Goal: Task Accomplishment & Management: Manage account settings

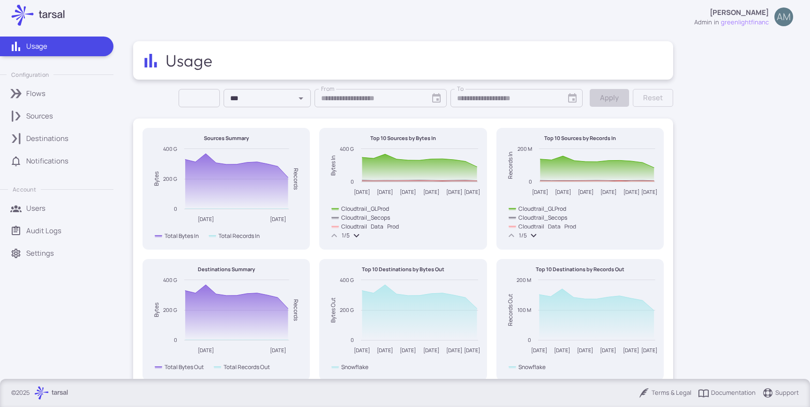
click at [63, 109] on link "Sources" at bounding box center [56, 116] width 113 height 20
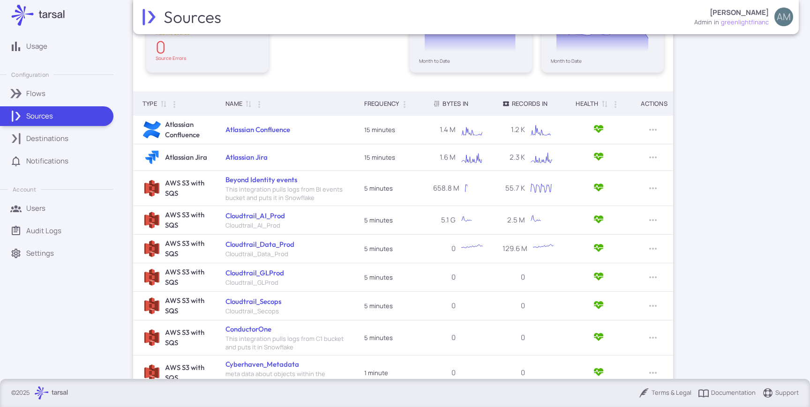
scroll to position [148, 0]
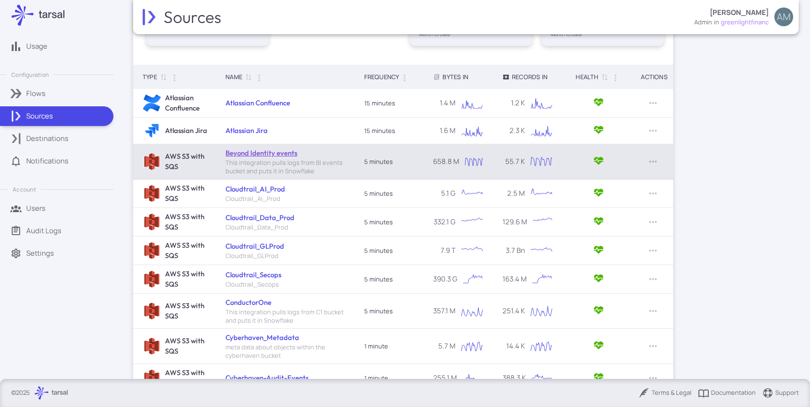
click at [240, 149] on link "Beyond Identity events" at bounding box center [261, 153] width 72 height 9
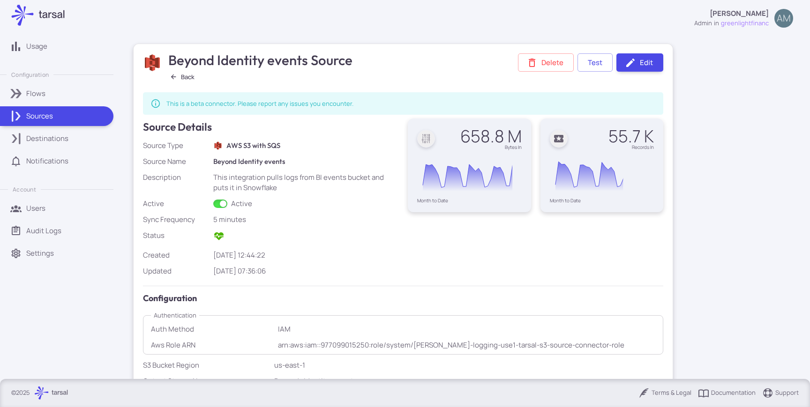
click at [177, 82] on button "Back" at bounding box center [182, 77] width 32 height 12
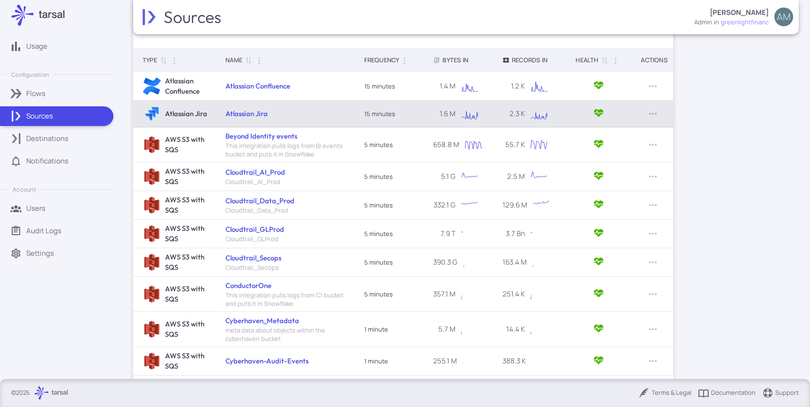
scroll to position [166, 0]
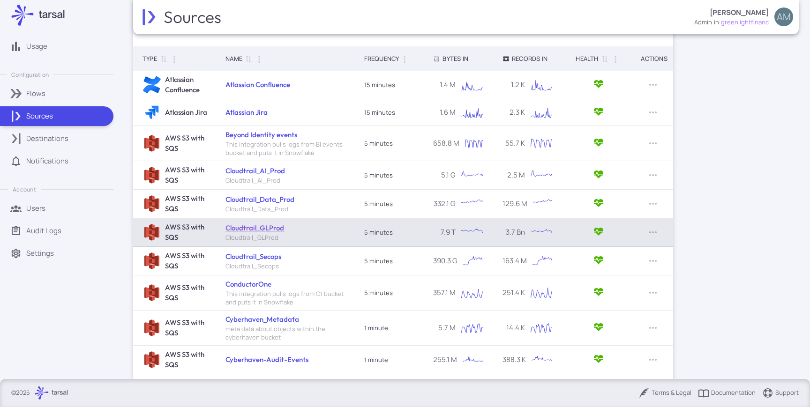
click at [244, 231] on link "Cloudtrail_GLProd" at bounding box center [254, 228] width 59 height 9
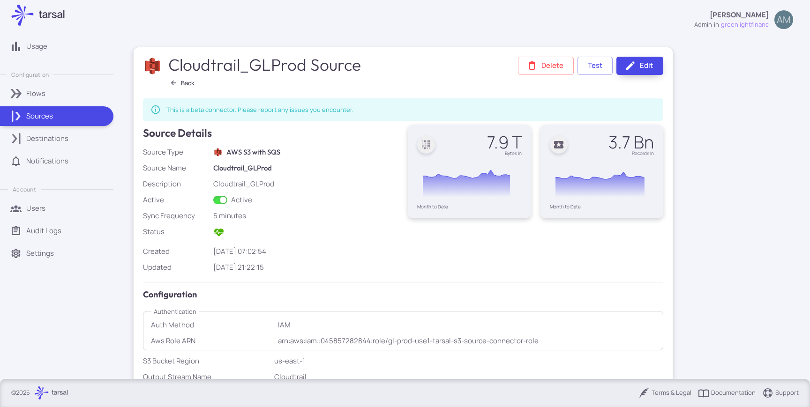
click at [643, 72] on link "Edit" at bounding box center [639, 66] width 47 height 18
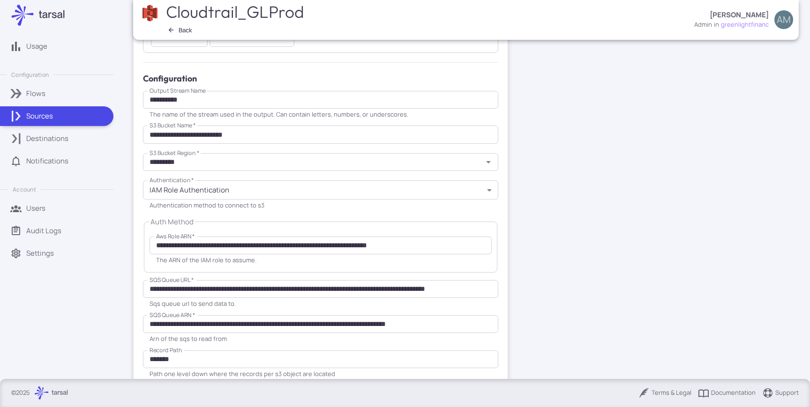
scroll to position [278, 0]
